Goal: Browse casually

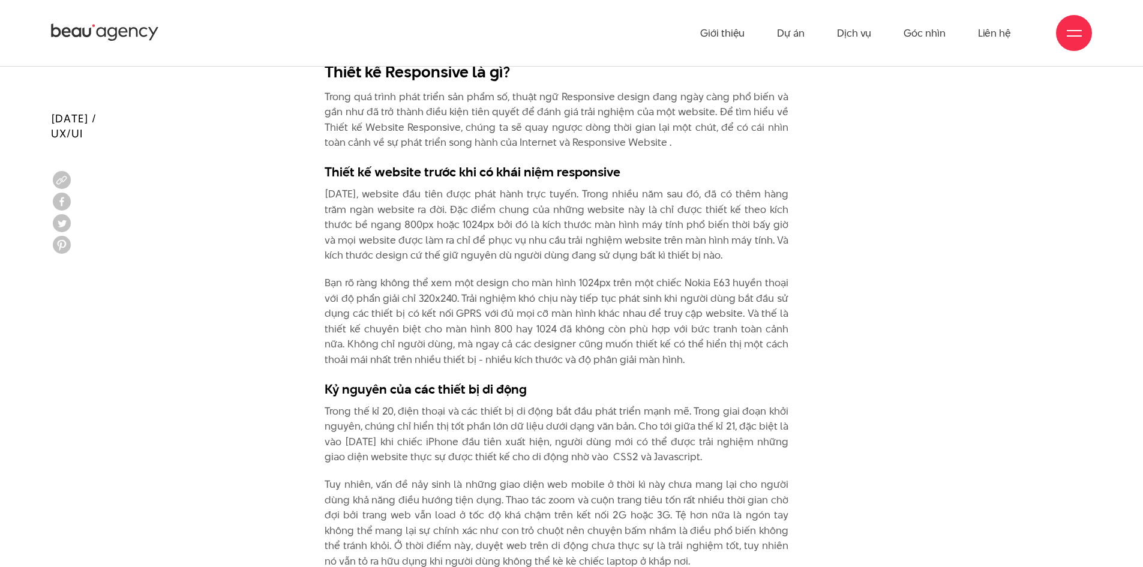
scroll to position [1120, 0]
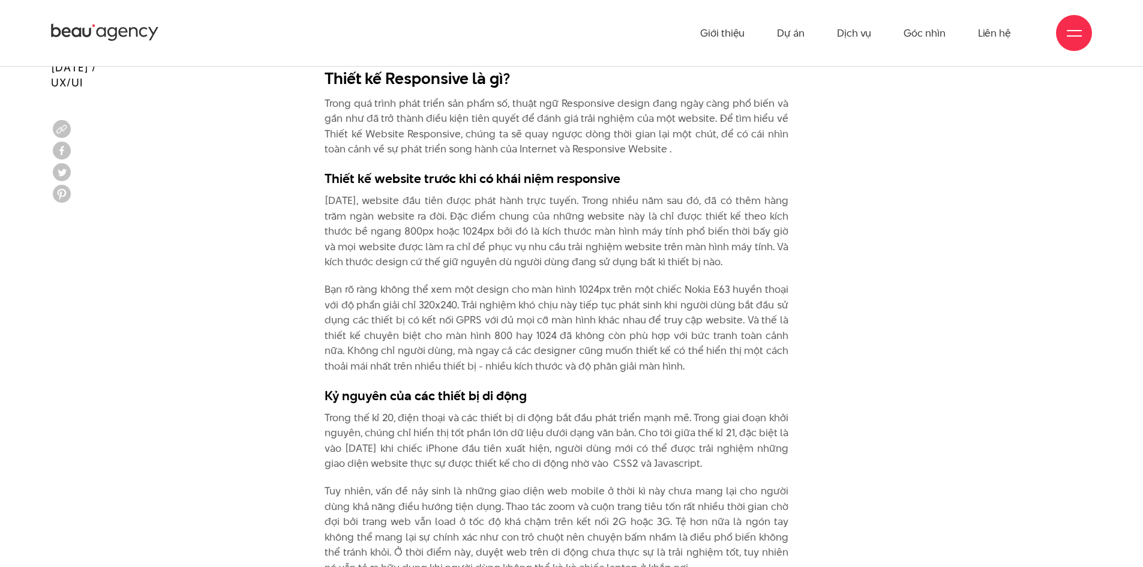
click at [118, 12] on div "Giới thiệu Dự án Dịch vụ Góc nhìn Liên hệ" at bounding box center [571, 33] width 1041 height 66
click at [113, 25] on icon at bounding box center [105, 32] width 108 height 21
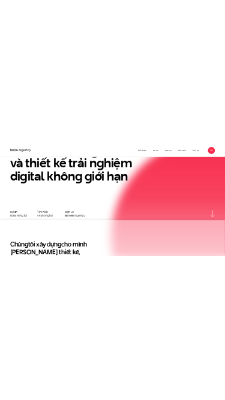
scroll to position [80, 0]
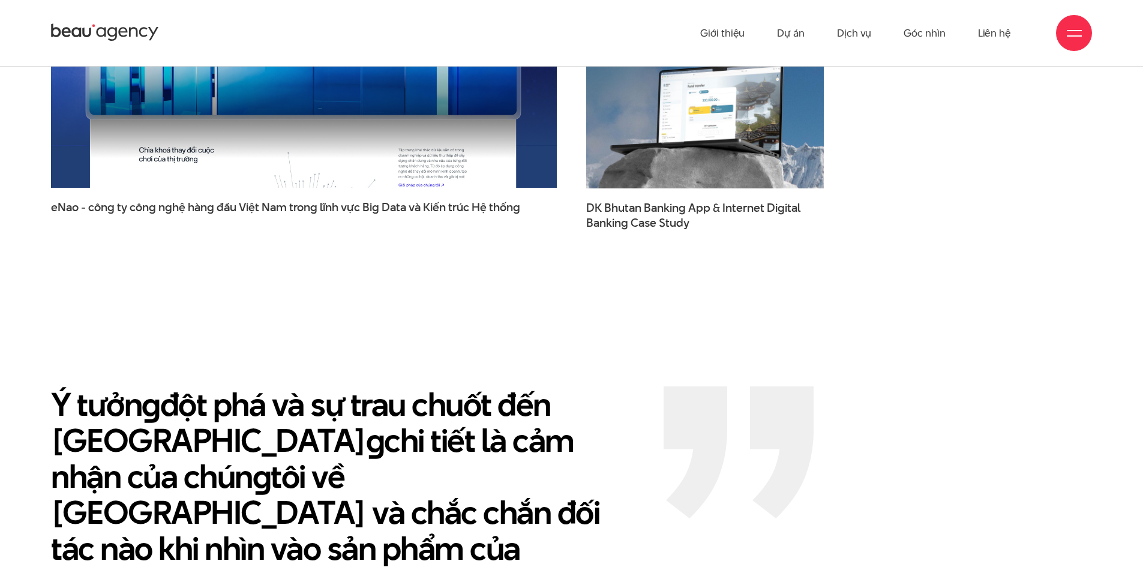
scroll to position [2079, 0]
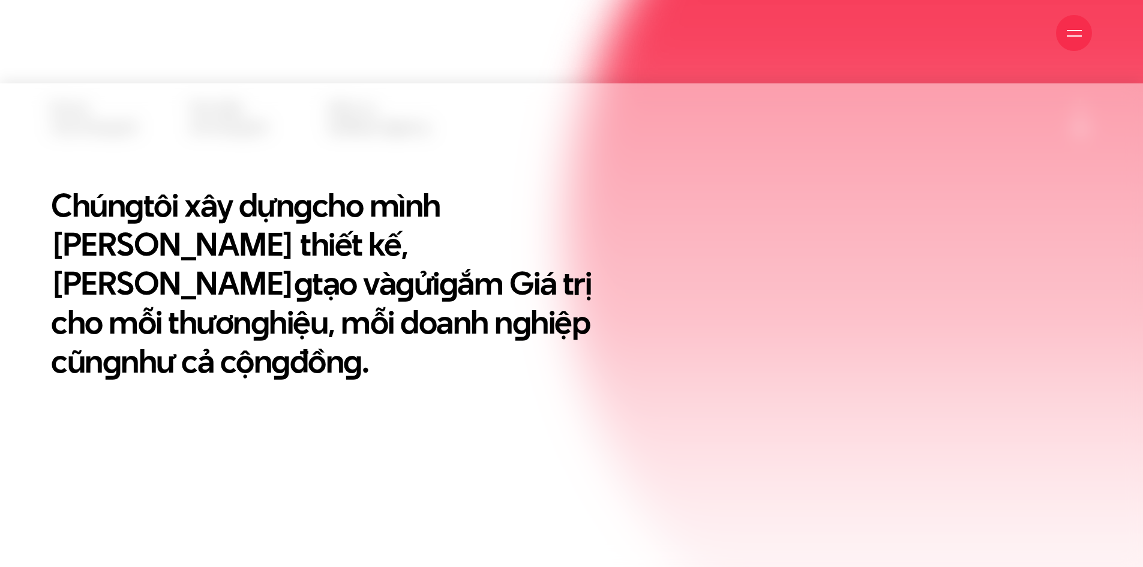
scroll to position [560, 0]
